Goal: Task Accomplishment & Management: Complete application form

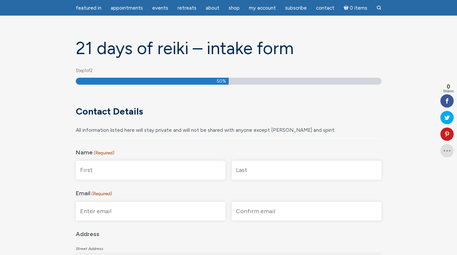
scroll to position [42, 0]
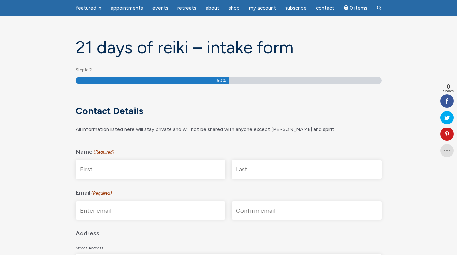
click at [147, 168] on input "First" at bounding box center [151, 169] width 150 height 19
type input "[PERSON_NAME]"
type input "Faris"
type input "[EMAIL_ADDRESS][DOMAIN_NAME]"
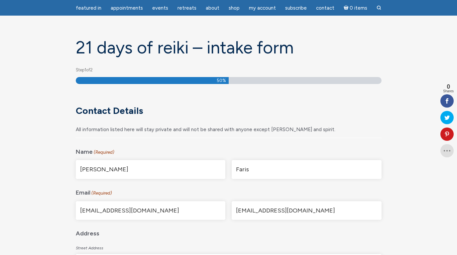
type input "[STREET_ADDRESS]"
type input "[GEOGRAPHIC_DATA]"
type input "MA"
type input "02472"
select select "[GEOGRAPHIC_DATA]"
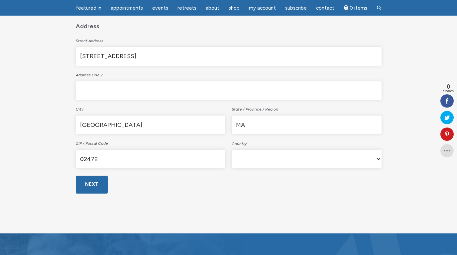
scroll to position [253, 0]
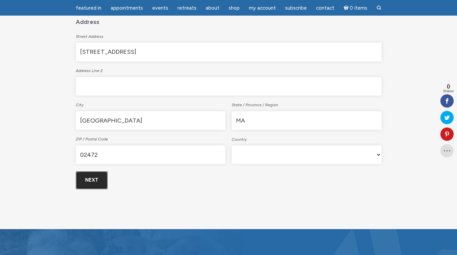
click at [97, 177] on input "Next" at bounding box center [92, 180] width 32 height 18
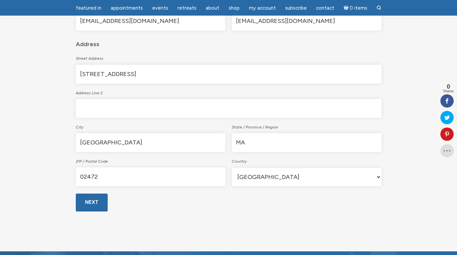
scroll to position [278, 0]
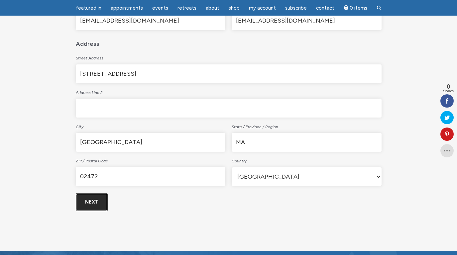
click at [94, 197] on input "Next" at bounding box center [92, 202] width 32 height 18
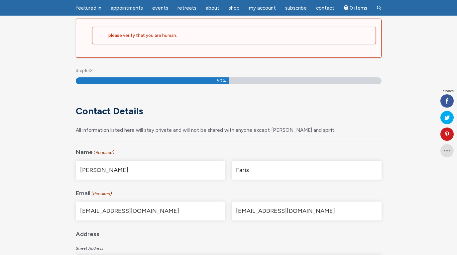
scroll to position [88, 0]
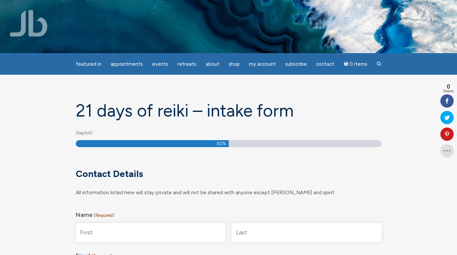
click at [119, 233] on input "First" at bounding box center [151, 232] width 150 height 19
type input "[PERSON_NAME]"
type input "Faris"
type input "[EMAIL_ADDRESS][DOMAIN_NAME]"
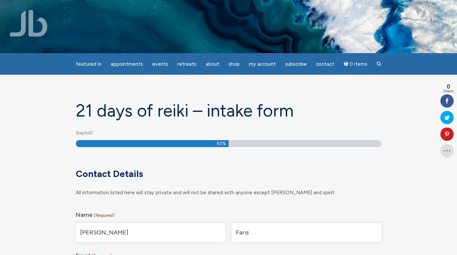
type input "[STREET_ADDRESS]"
type input "[GEOGRAPHIC_DATA]"
type input "MA"
type input "02472"
select select "[GEOGRAPHIC_DATA]"
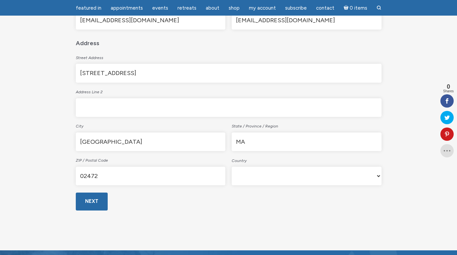
scroll to position [238, 0]
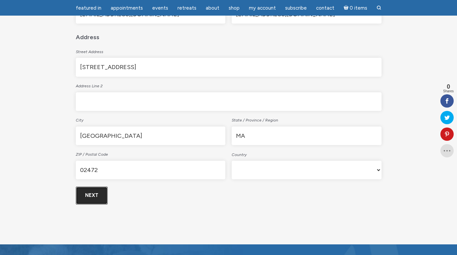
click at [95, 196] on input "Next" at bounding box center [92, 196] width 32 height 18
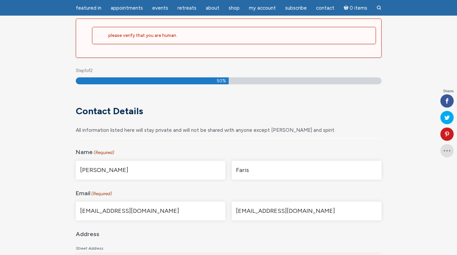
scroll to position [88, 0]
